Goal: Navigation & Orientation: Find specific page/section

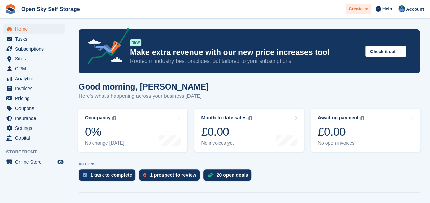
click at [364, 11] on span at bounding box center [364, 9] width 5 height 8
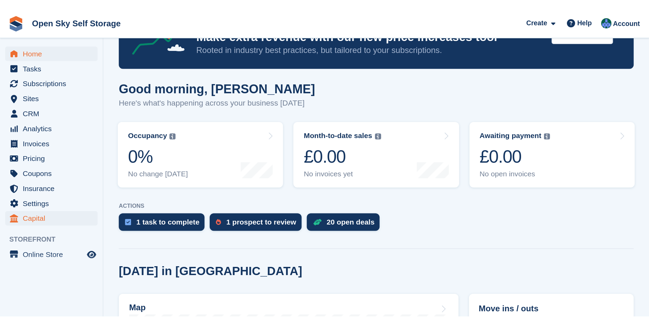
scroll to position [34, 0]
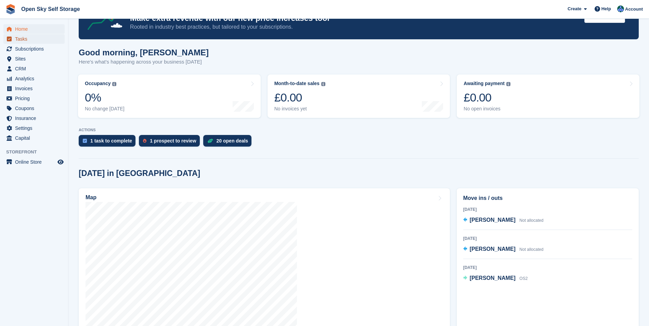
click at [29, 38] on span "Tasks" at bounding box center [35, 39] width 41 height 10
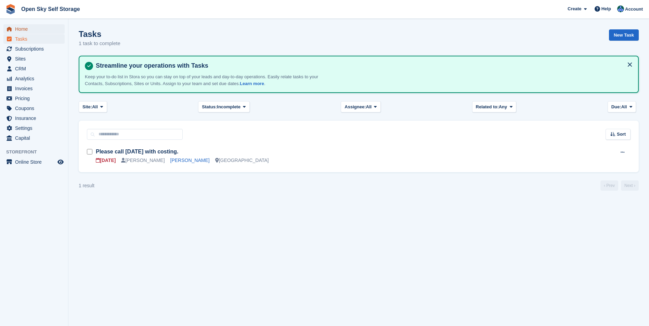
click at [32, 30] on span "Home" at bounding box center [35, 29] width 41 height 10
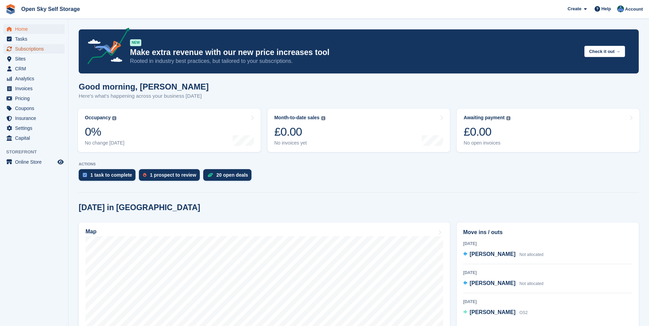
click at [55, 47] on span "Subscriptions" at bounding box center [35, 49] width 41 height 10
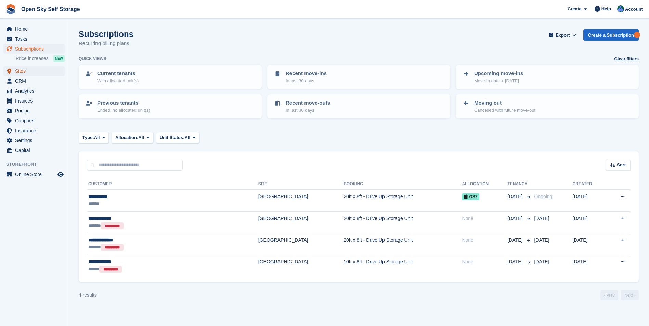
click at [36, 75] on span "Sites" at bounding box center [35, 71] width 41 height 10
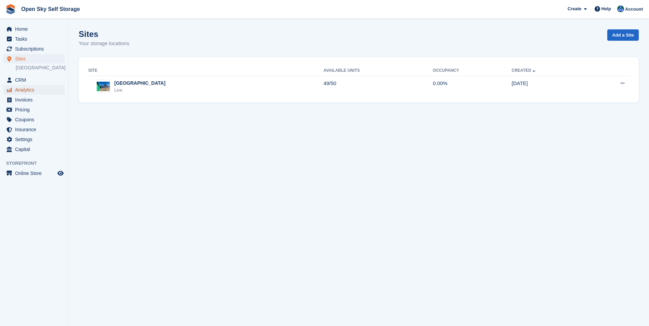
click at [40, 91] on span "Analytics" at bounding box center [35, 90] width 41 height 10
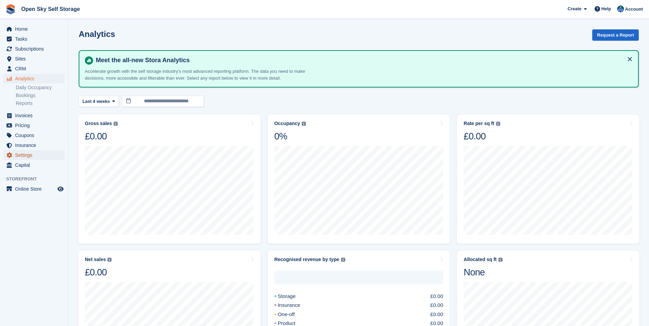
click at [46, 157] on span "Settings" at bounding box center [35, 155] width 41 height 10
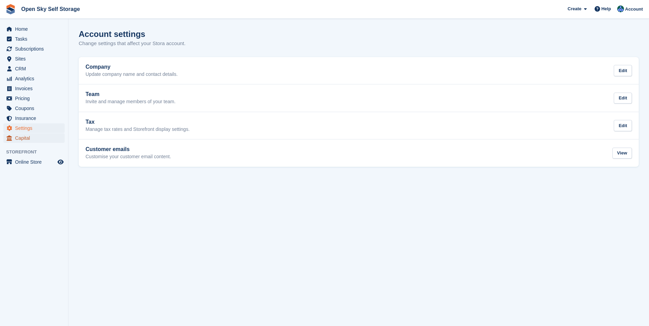
click at [44, 141] on span "Capital" at bounding box center [35, 138] width 41 height 10
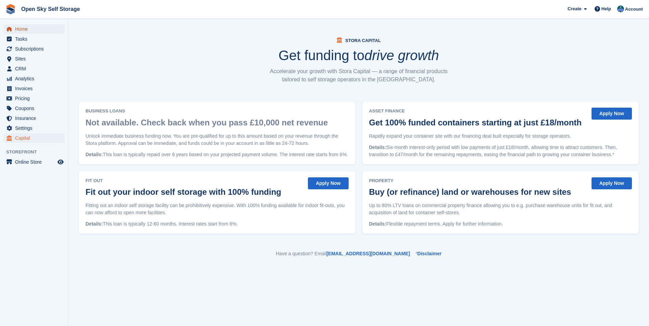
click at [38, 31] on span "Home" at bounding box center [35, 29] width 41 height 10
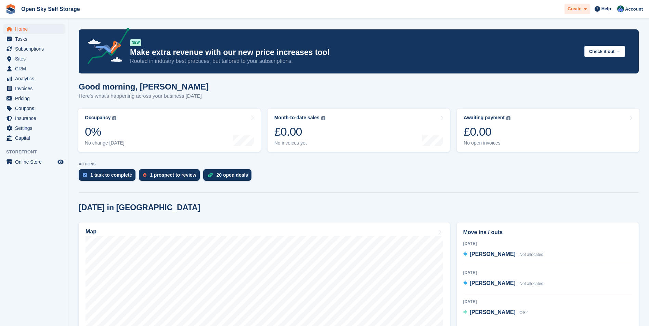
click at [585, 11] on icon at bounding box center [585, 9] width 3 height 4
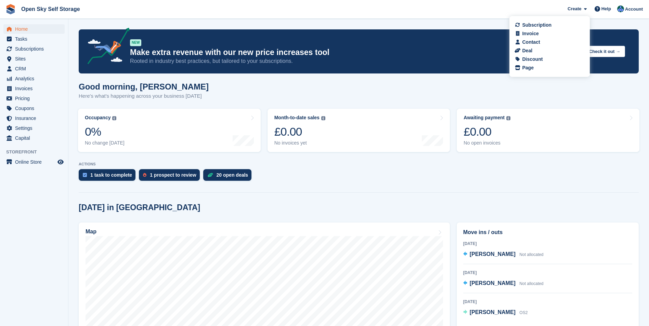
click at [378, 88] on div "Good morning, Damon Here's what's happening across your business today" at bounding box center [359, 95] width 560 height 26
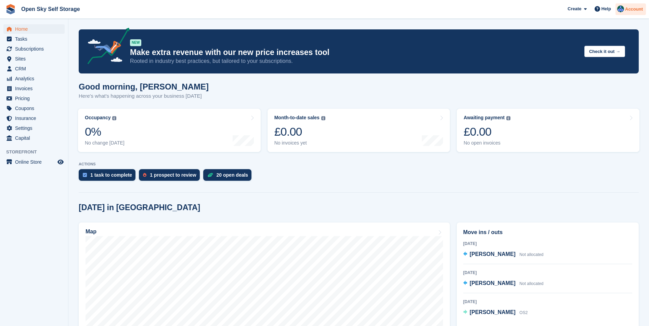
click at [624, 8] on img at bounding box center [620, 8] width 7 height 7
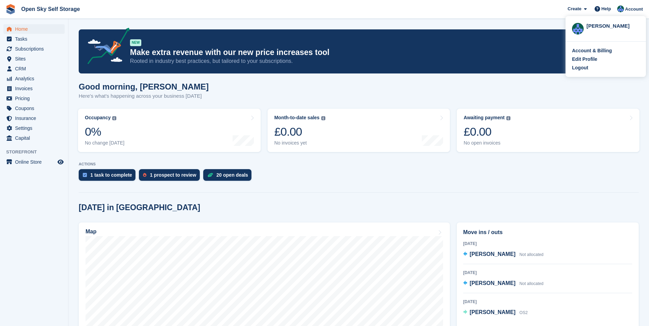
click at [542, 24] on section "NEW Make extra revenue with our new price increases tool Rooted in industry bes…" at bounding box center [358, 249] width 580 height 499
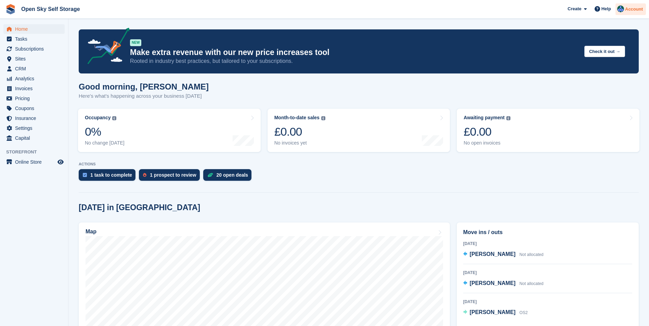
click at [628, 9] on span "Account" at bounding box center [634, 9] width 18 height 7
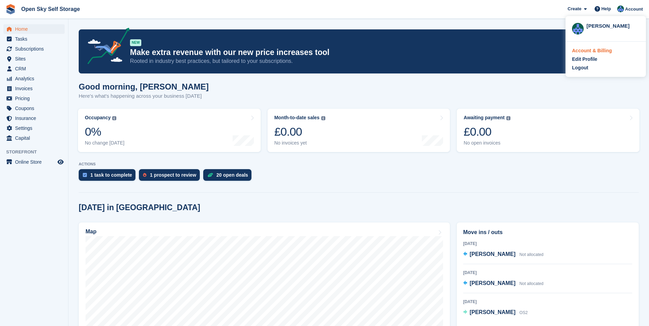
click at [584, 51] on div "Account & Billing" at bounding box center [592, 50] width 40 height 7
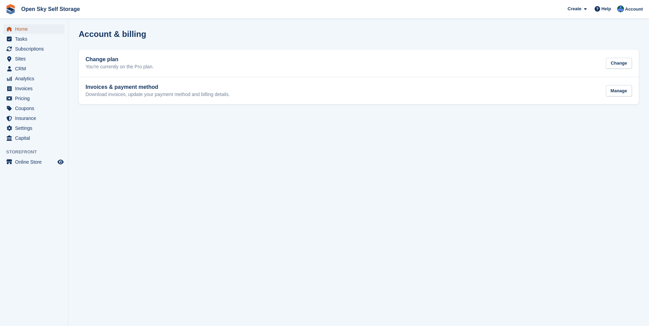
click at [31, 30] on span "Home" at bounding box center [35, 29] width 41 height 10
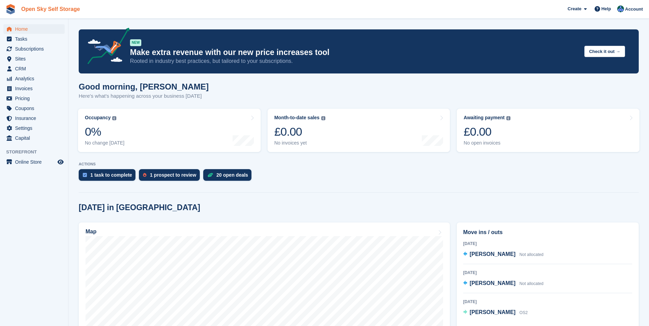
click at [28, 10] on link "Open Sky Self Storage" at bounding box center [50, 8] width 64 height 11
